Goal: Find specific page/section: Find specific page/section

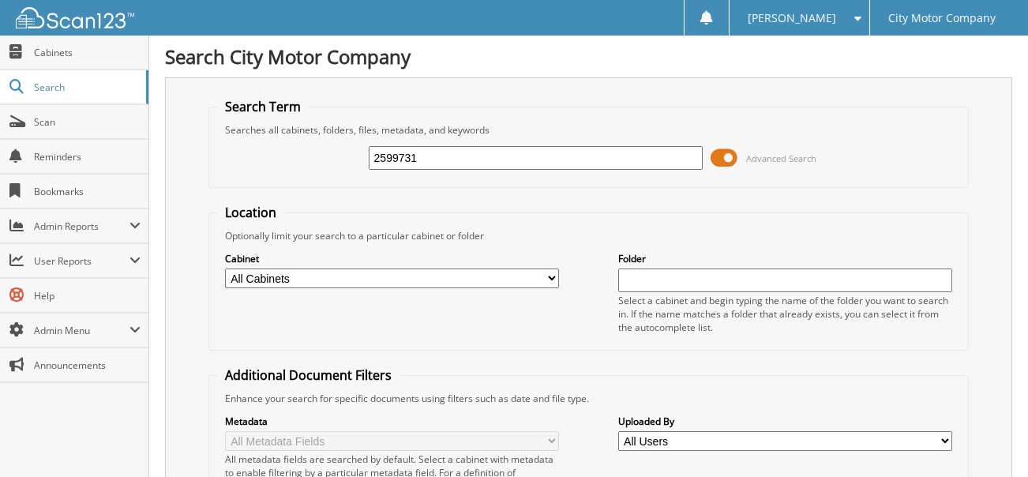
type input "2599731"
click at [13, 219] on span at bounding box center [16, 226] width 15 height 14
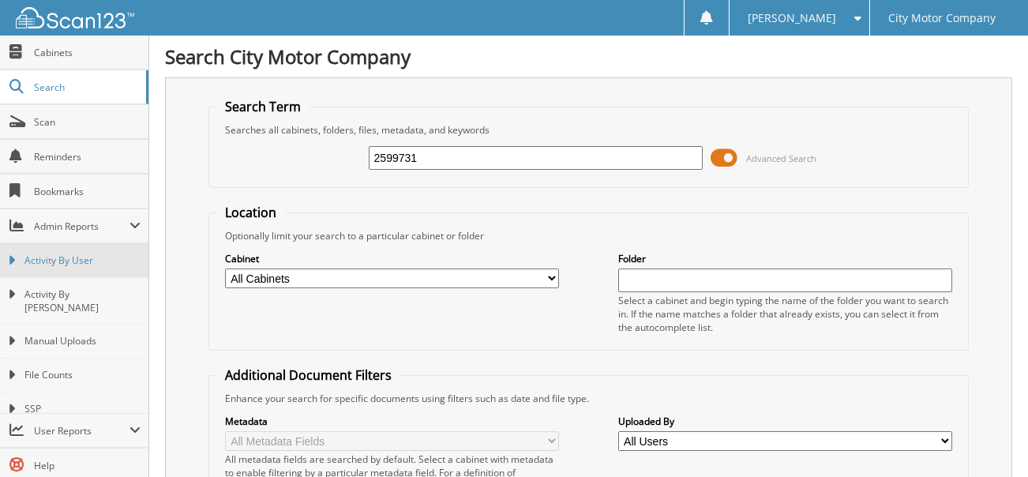
click at [9, 263] on icon at bounding box center [11, 261] width 7 height 14
